Goal: Check status: Check status

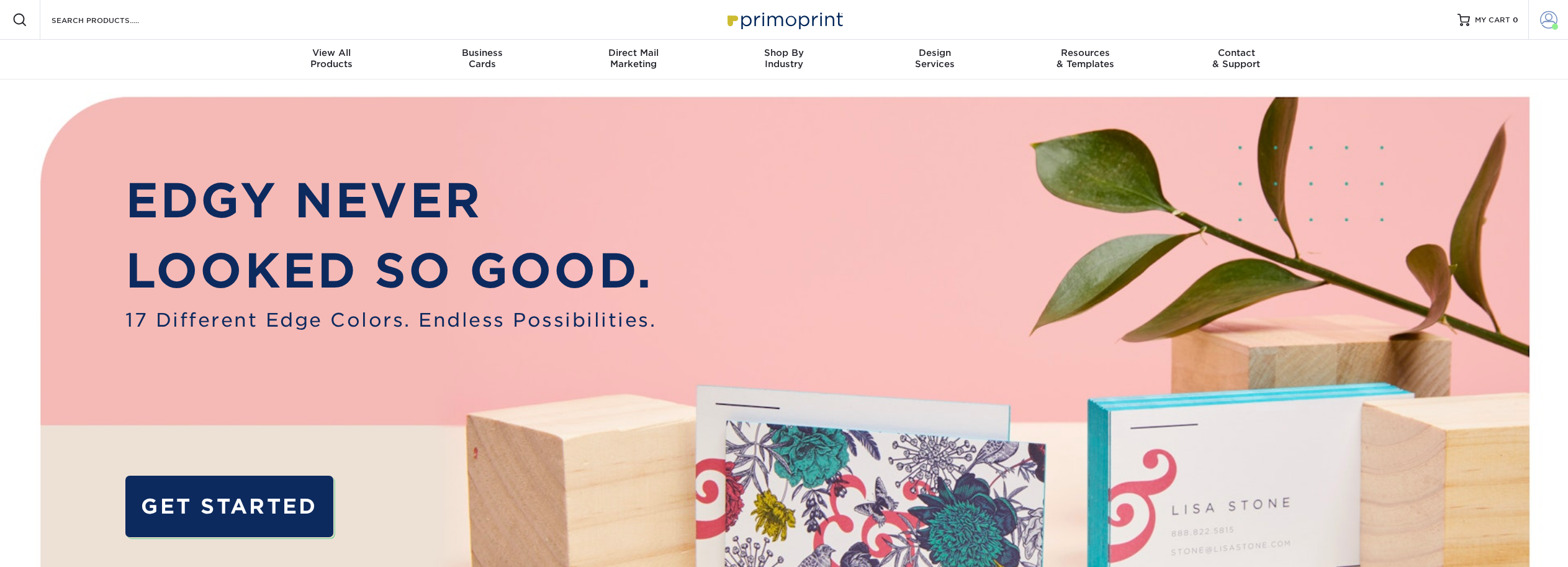
click at [1542, 19] on span at bounding box center [1548, 20] width 18 height 18
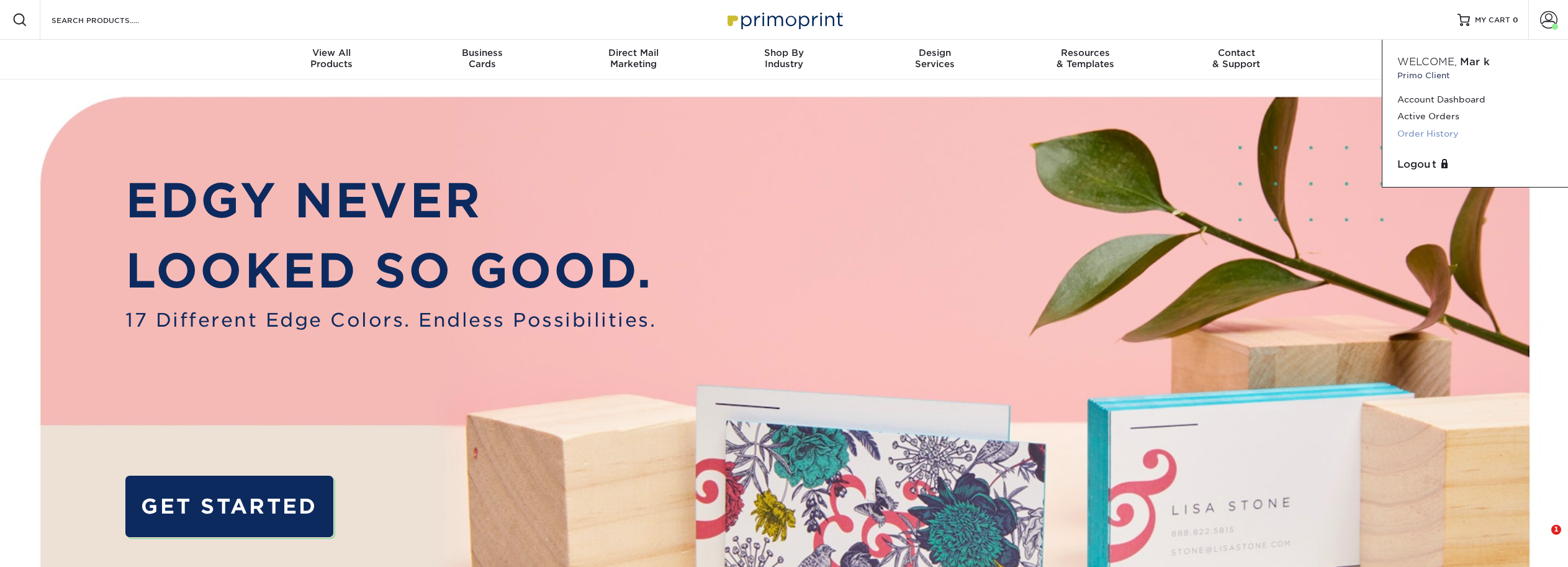
click at [1458, 130] on link "Order History" at bounding box center [1475, 134] width 156 height 17
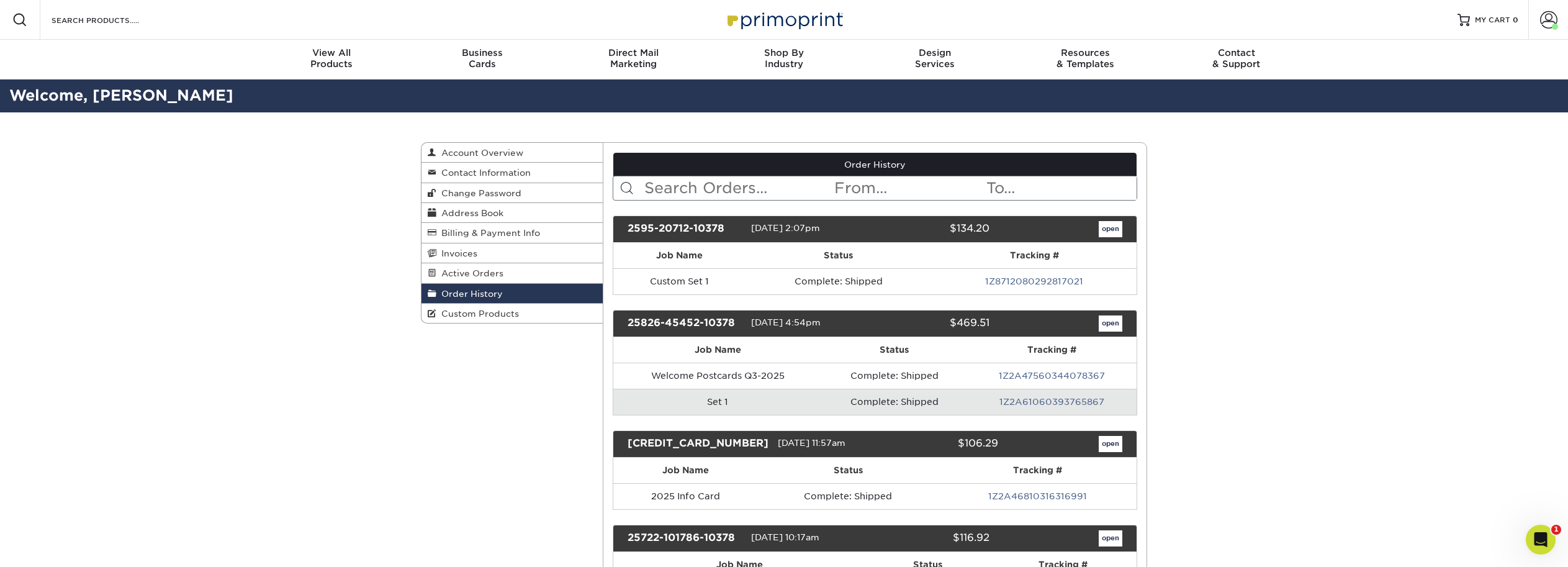
click at [1099, 223] on link "open" at bounding box center [1110, 229] width 23 height 16
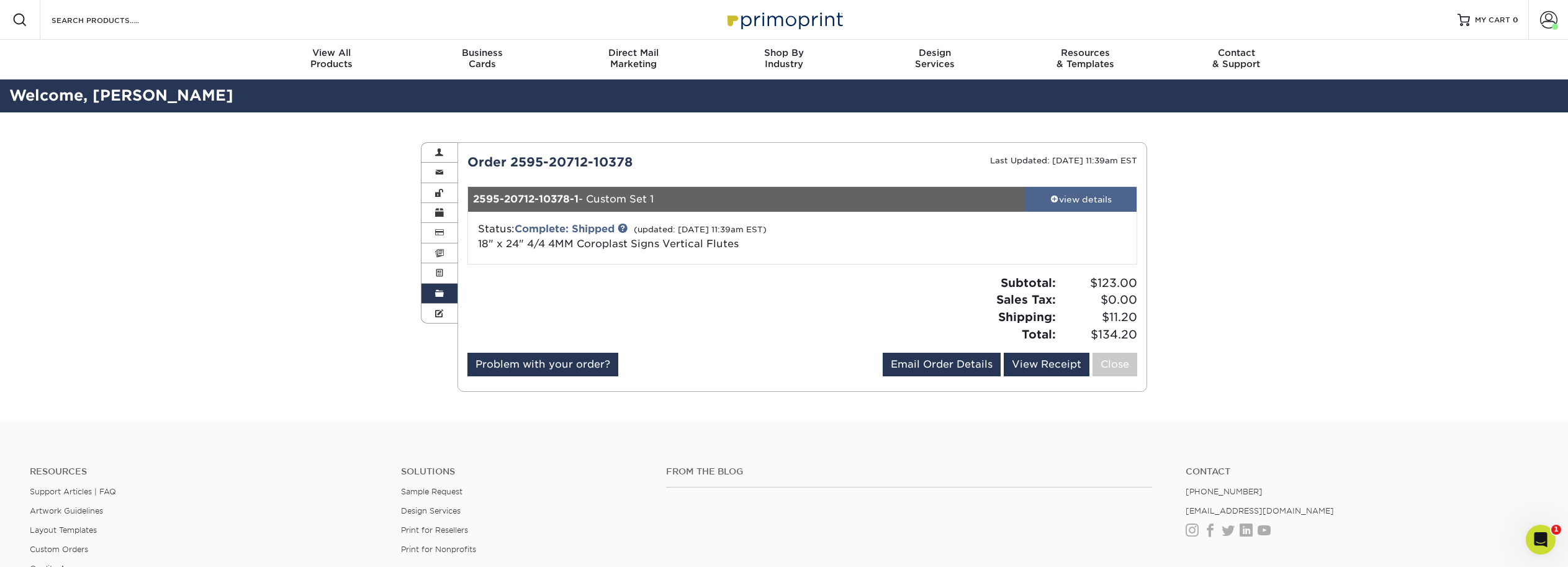
click at [1084, 201] on div "view details" at bounding box center [1081, 199] width 112 height 13
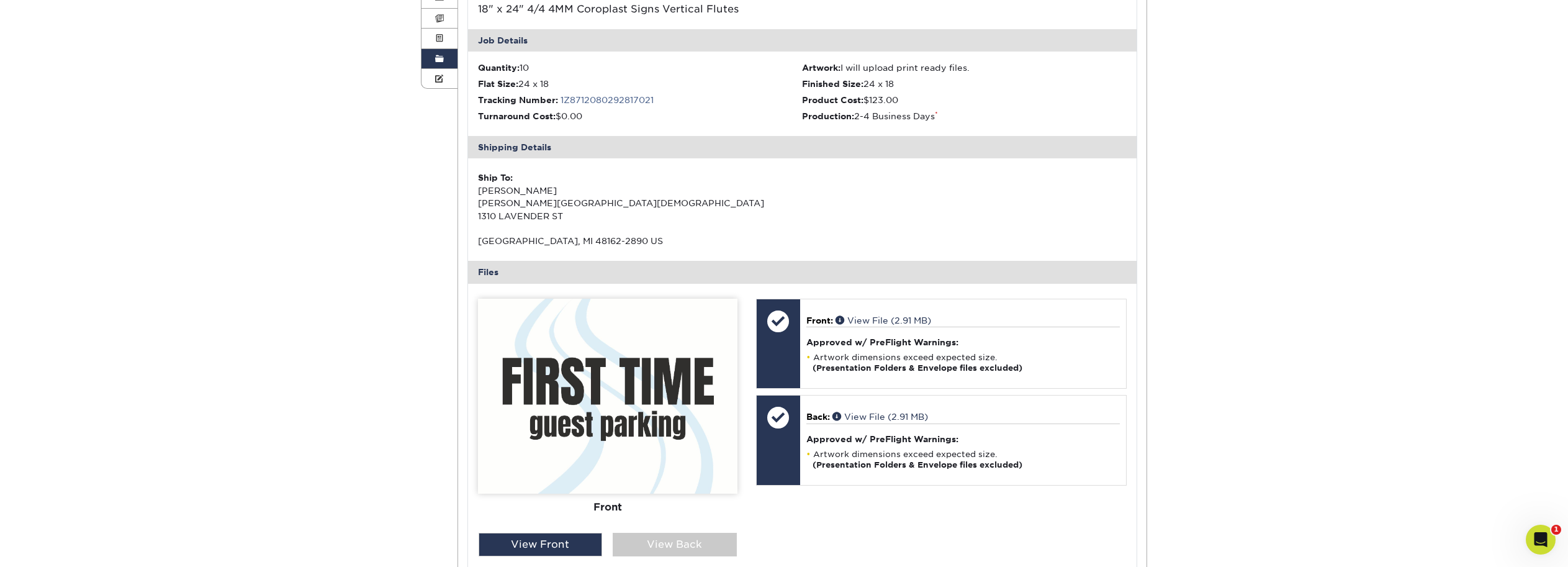
scroll to position [69, 0]
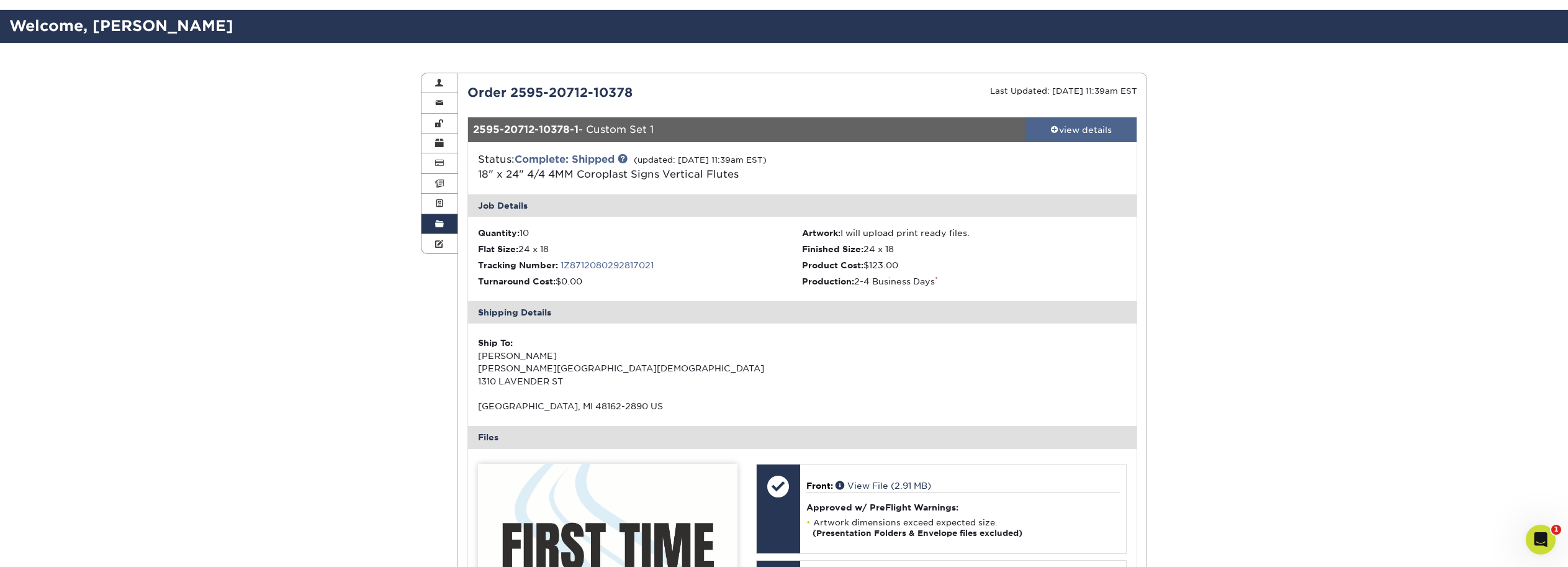
click at [1080, 127] on div "view details" at bounding box center [1081, 130] width 112 height 13
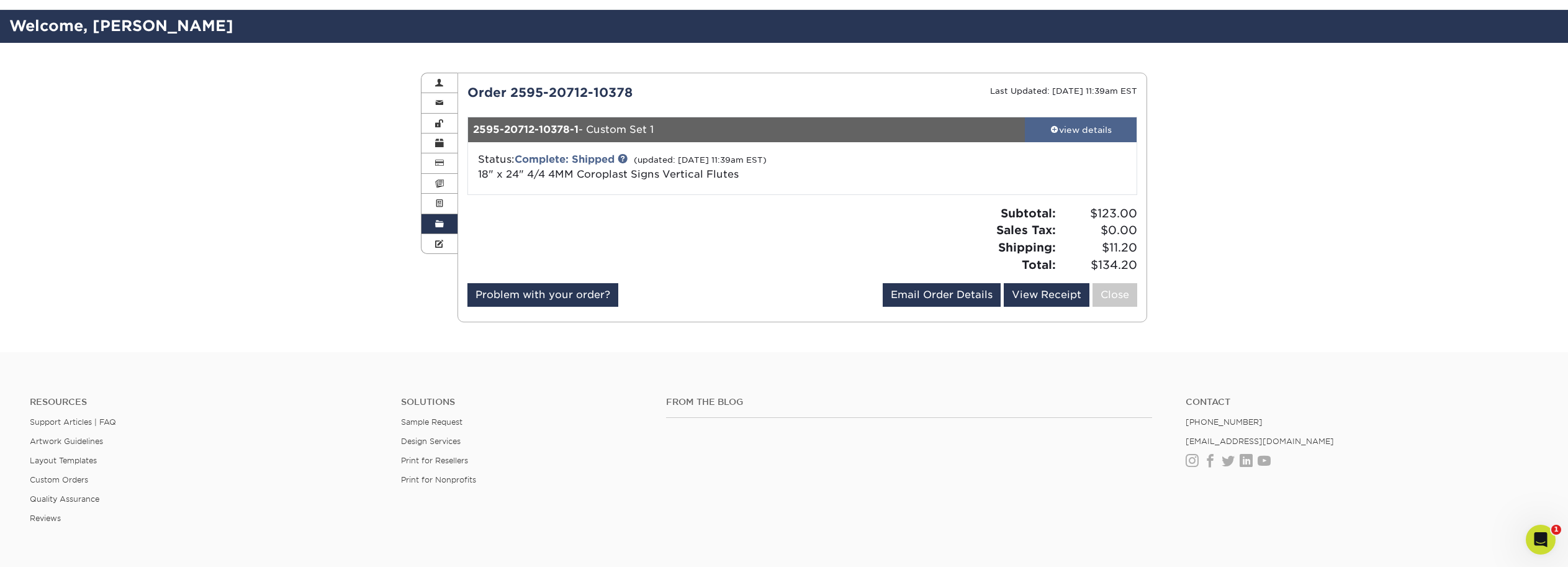
click at [1080, 127] on div "view details" at bounding box center [1081, 130] width 112 height 13
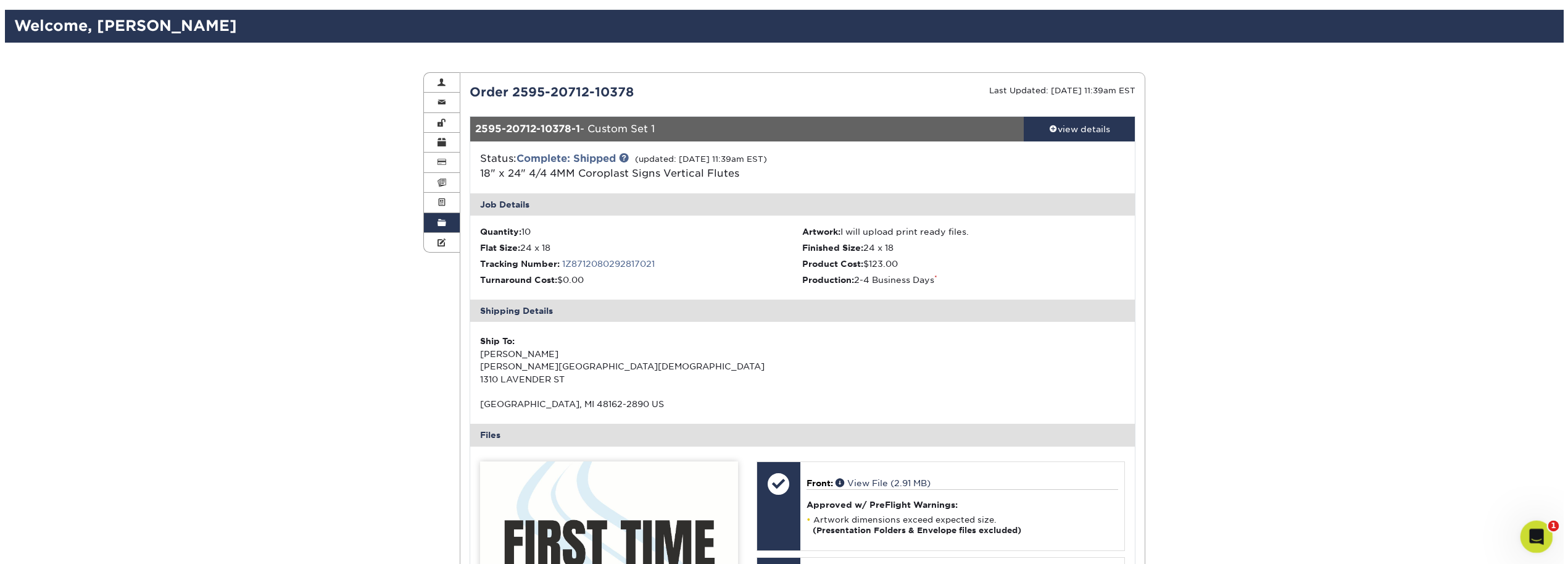
click at [1534, 542] on icon "Open Intercom Messenger" at bounding box center [1535, 534] width 20 height 20
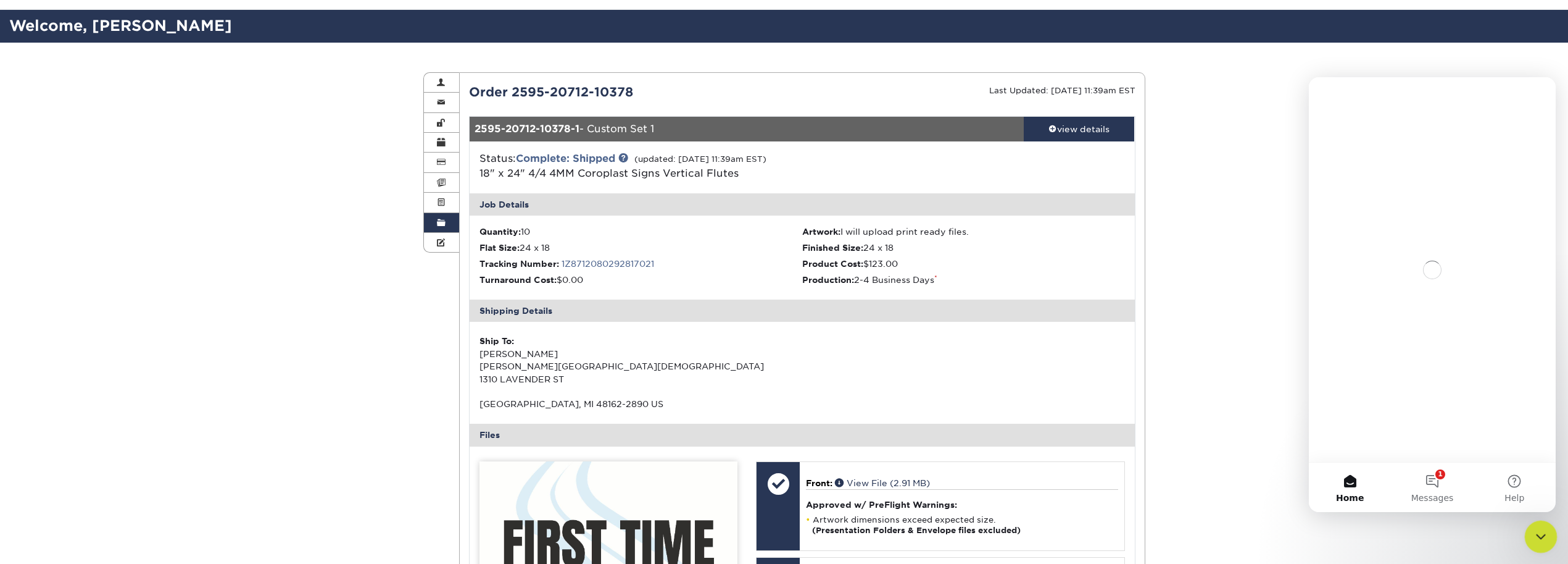
scroll to position [0, 0]
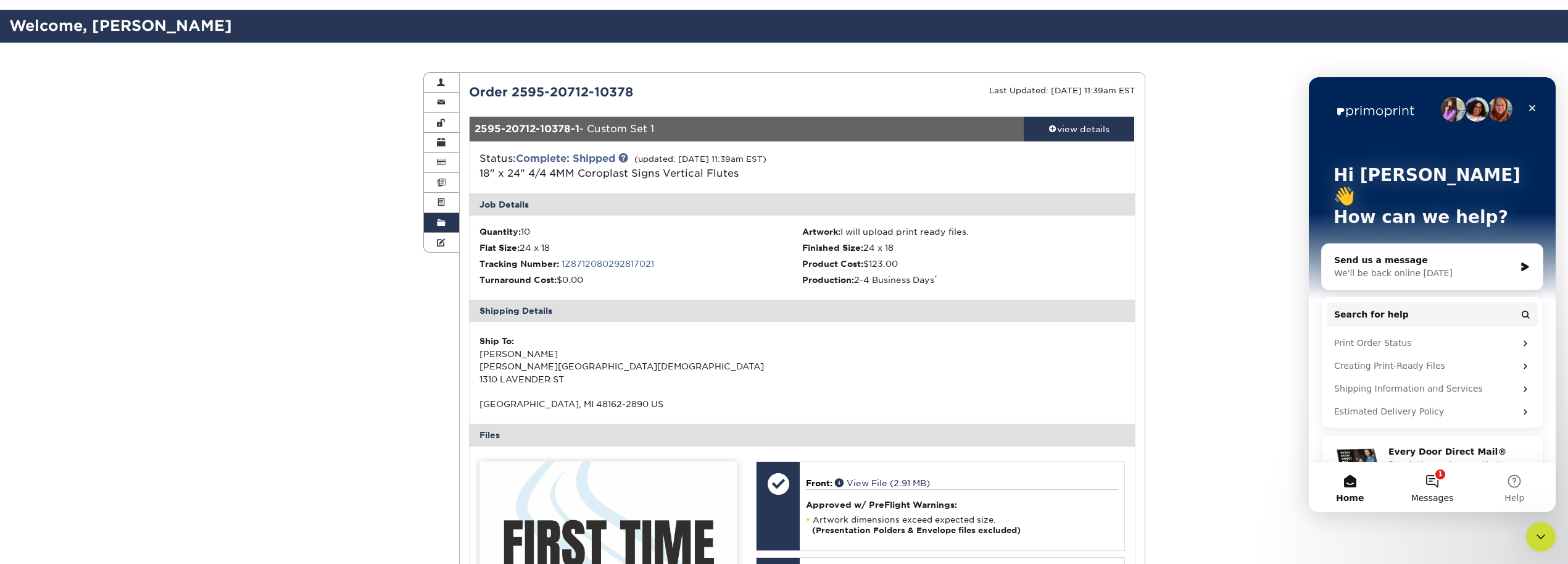
click at [1420, 475] on button "1 Messages" at bounding box center [1432, 487] width 82 height 49
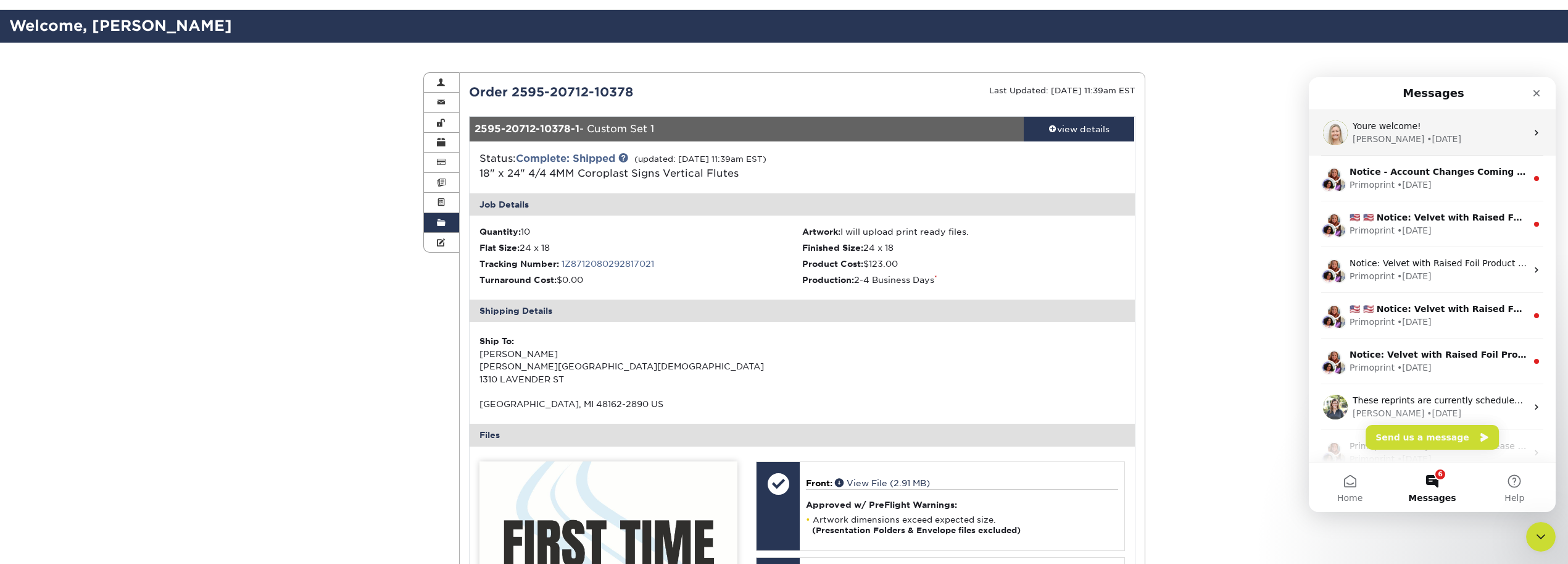
click at [1433, 139] on div "[PERSON_NAME] • [DATE]" at bounding box center [1440, 139] width 174 height 13
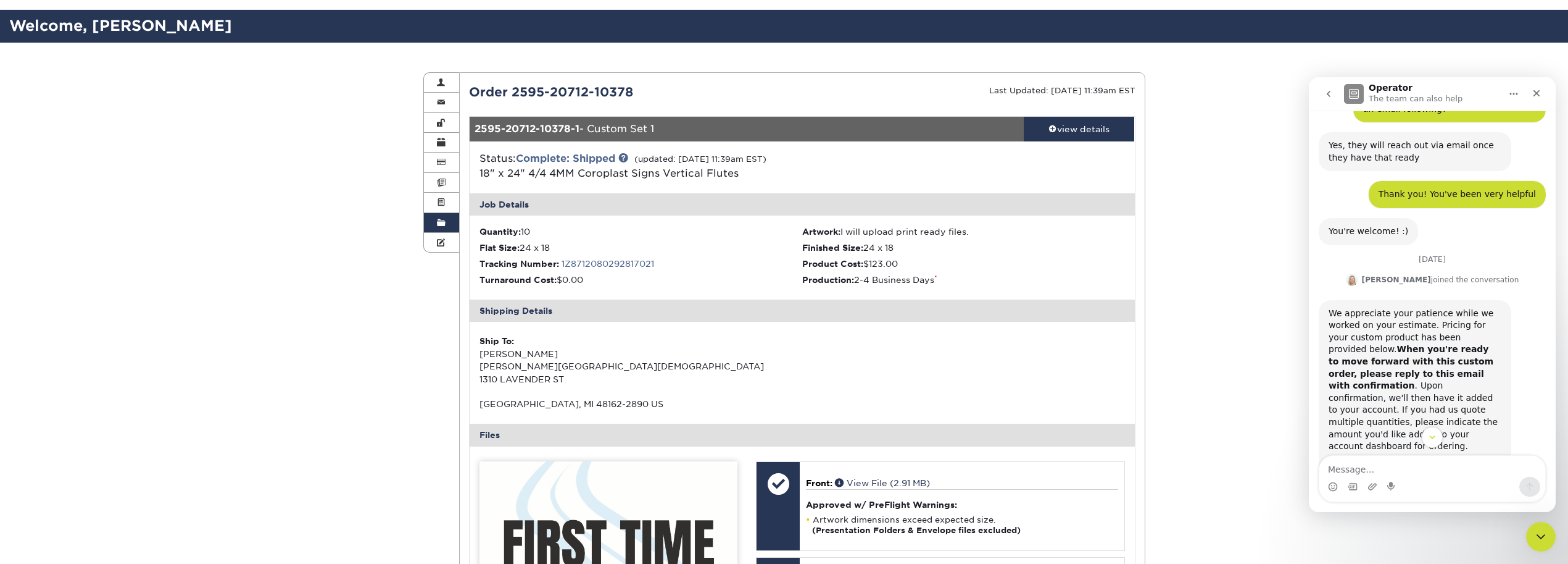
scroll to position [1268, 0]
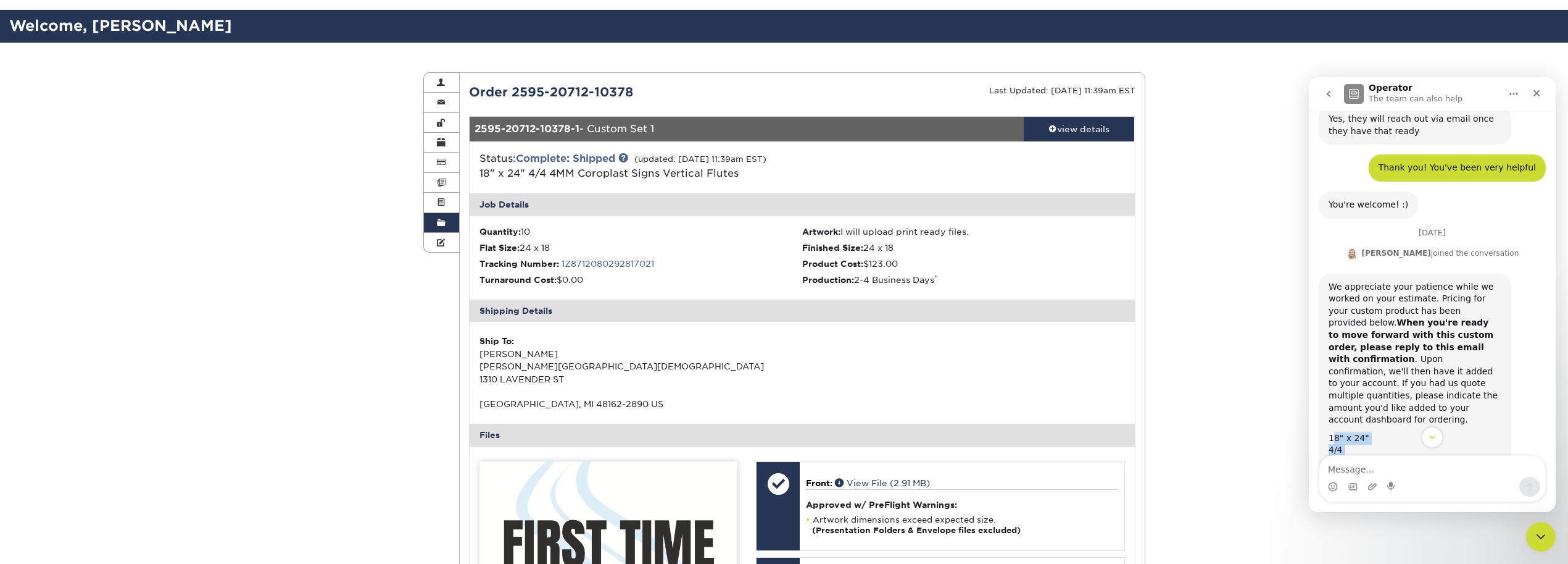
drag, startPoint x: 1332, startPoint y: 321, endPoint x: 1374, endPoint y: 390, distance: 80.8
click at [1388, 493] on div "10 - $123.00" at bounding box center [1415, 499] width 173 height 13
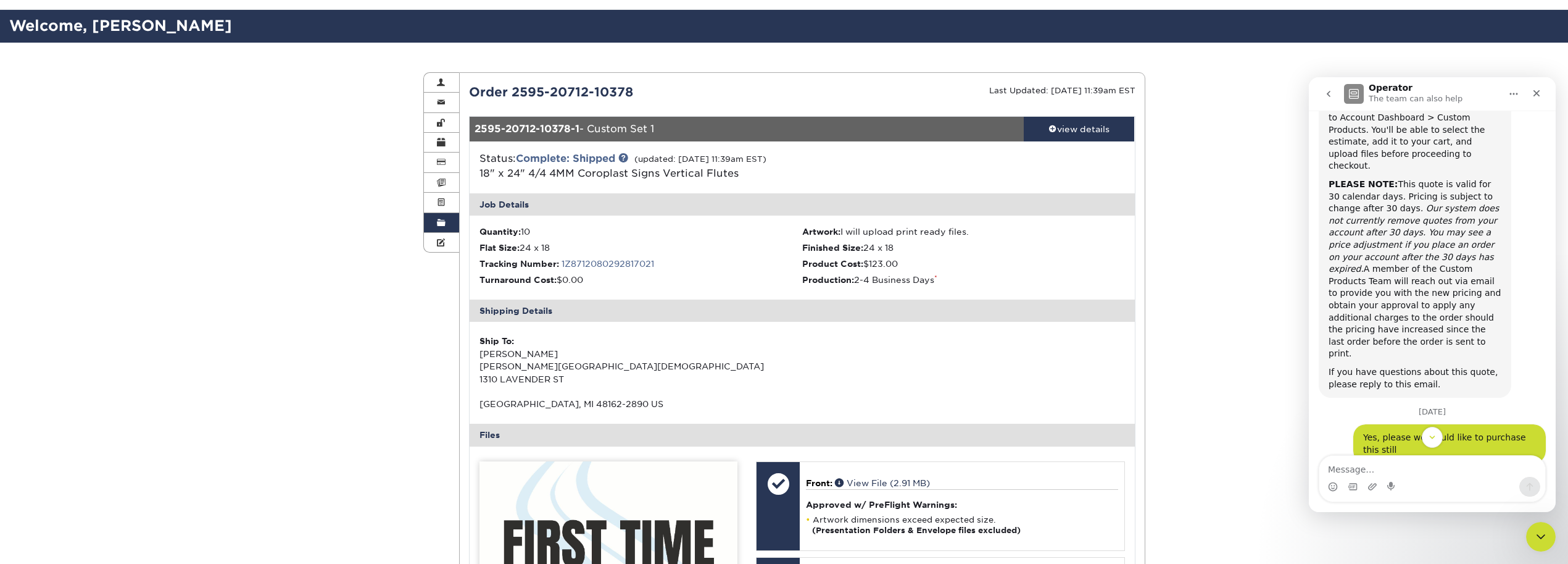
scroll to position [2187, 0]
